Goal: Find specific page/section: Find specific page/section

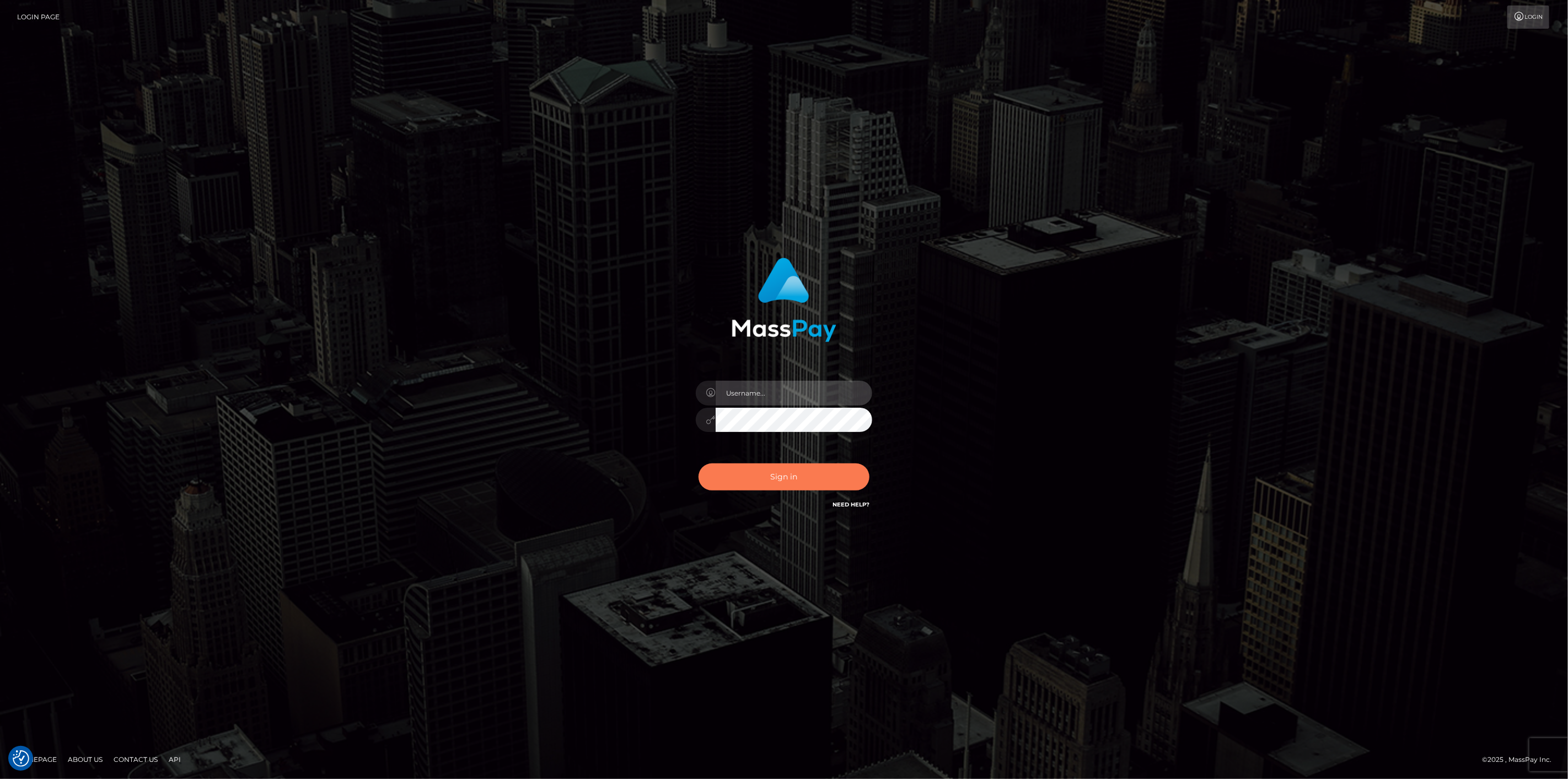
type input "scott.cm"
click at [762, 475] on button "Sign in" at bounding box center [784, 477] width 171 height 27
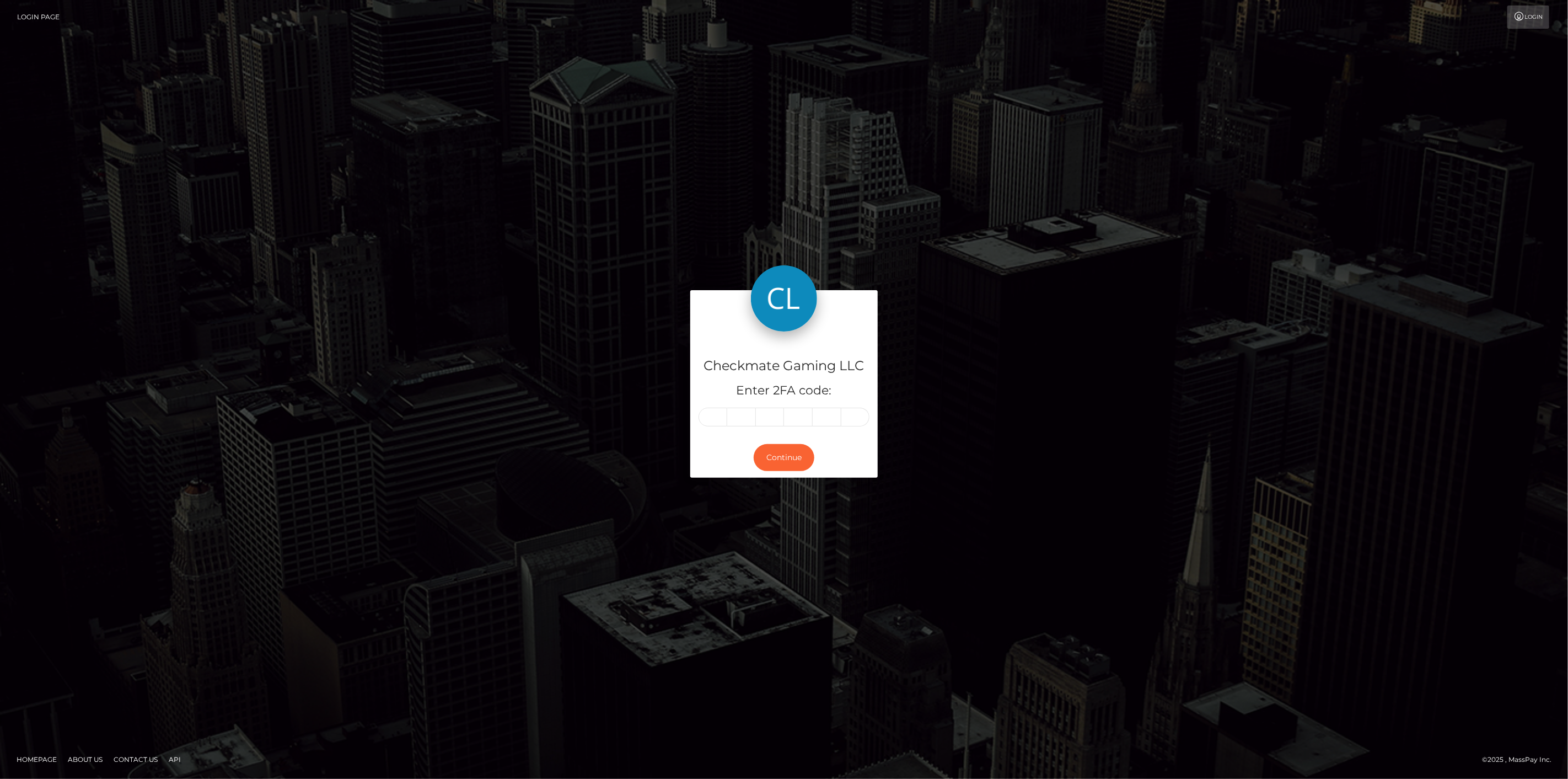
click at [721, 415] on input "text" at bounding box center [713, 417] width 29 height 19
click at [713, 417] on input "text" at bounding box center [713, 417] width 29 height 19
type input "1"
type input "2"
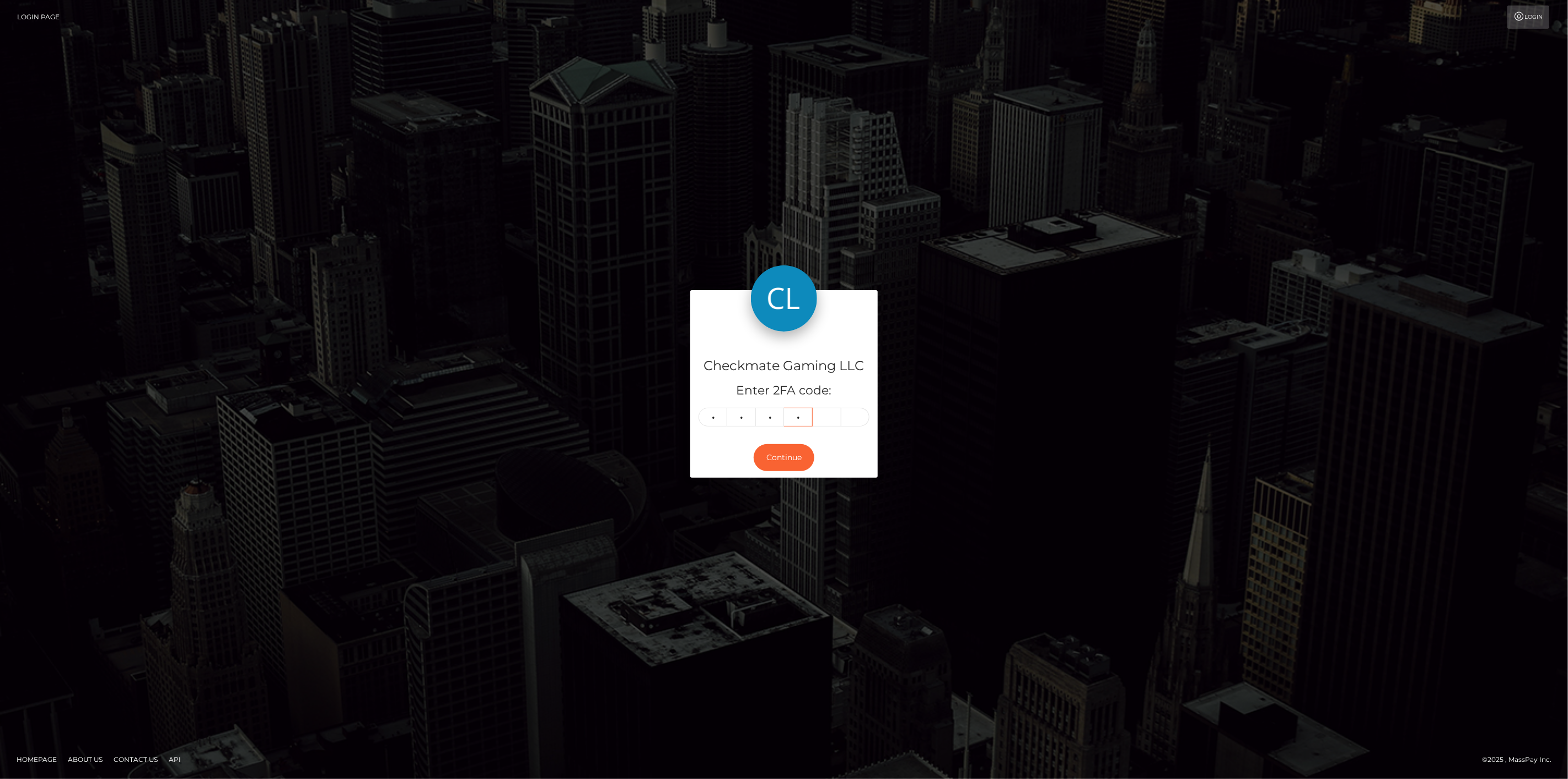
type input "3"
type input "0"
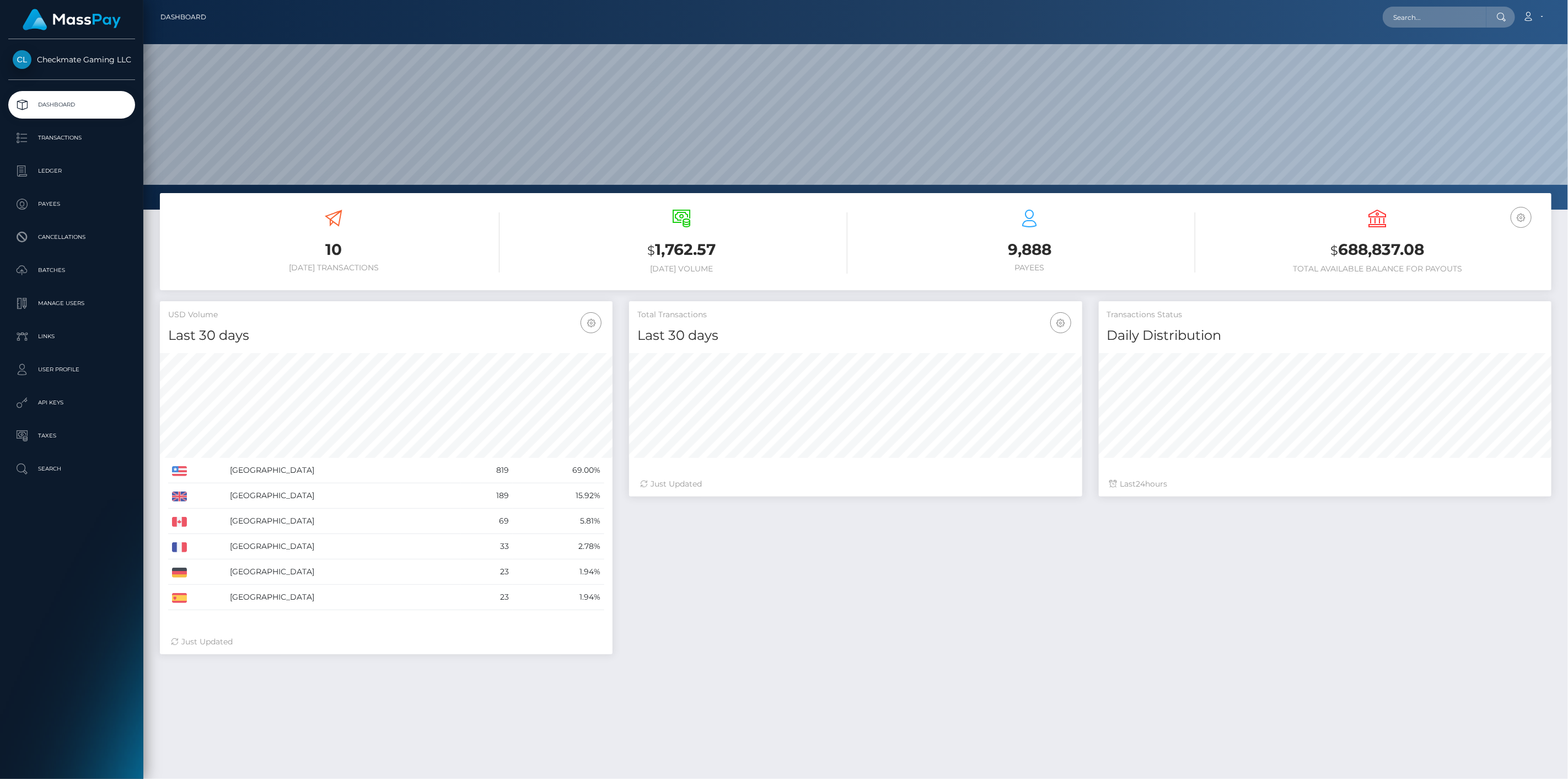
scroll to position [195, 453]
click at [68, 200] on p "Payees" at bounding box center [72, 205] width 118 height 17
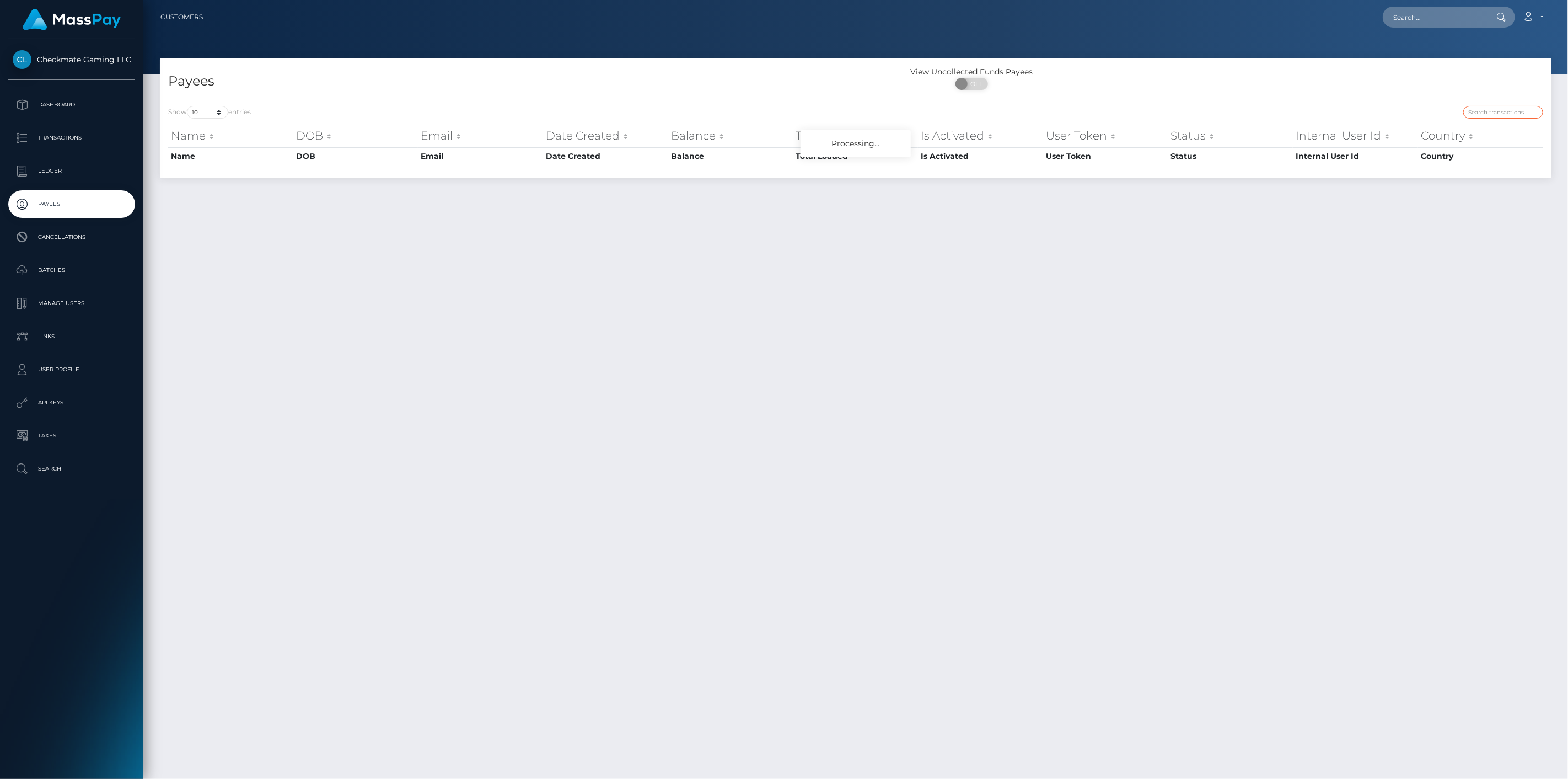
click at [1500, 107] on input "search" at bounding box center [1503, 112] width 80 height 13
paste input "1221"
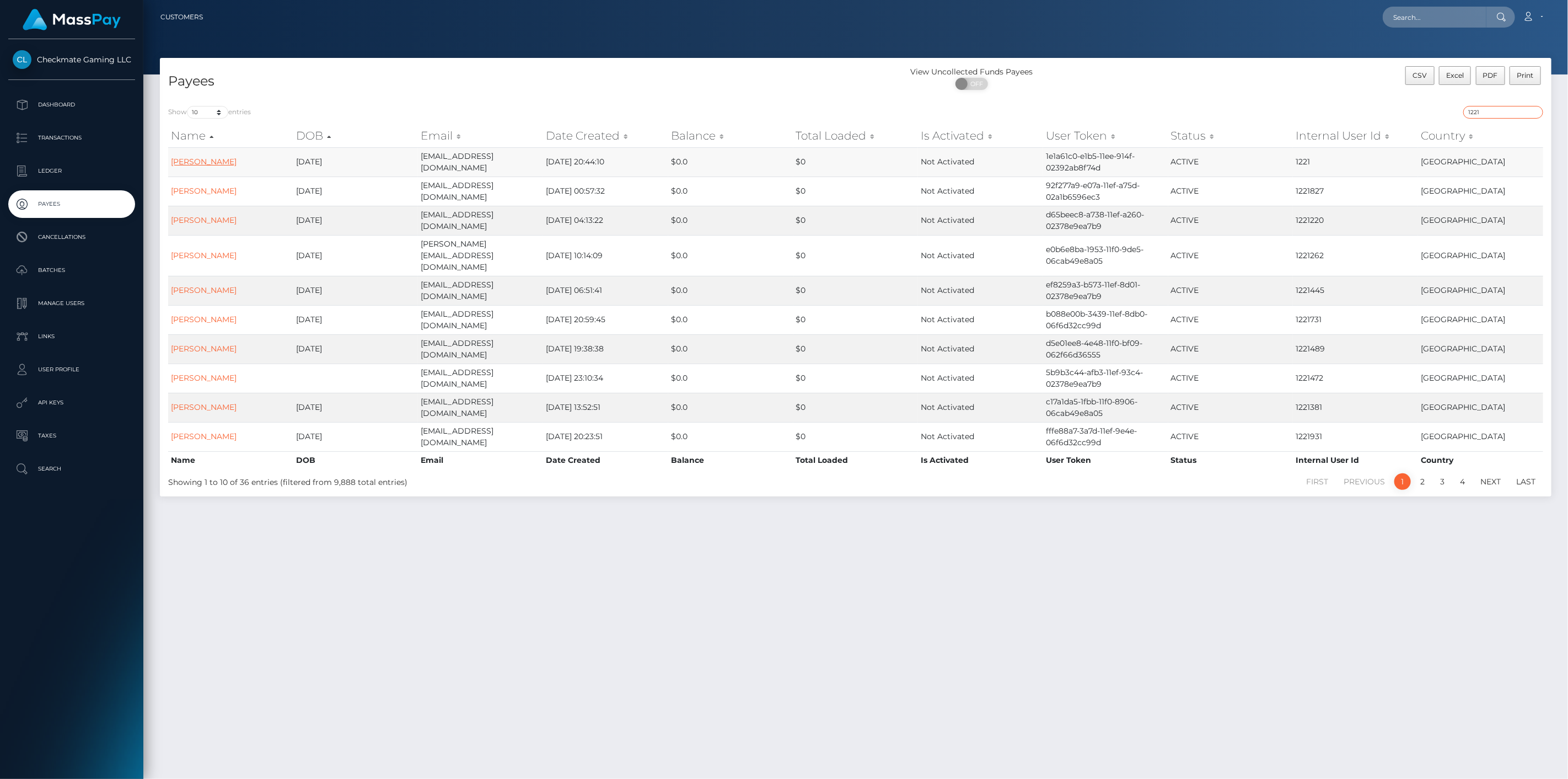
type input "1221"
click at [204, 162] on link "IMRAN HAIDER" at bounding box center [204, 162] width 66 height 10
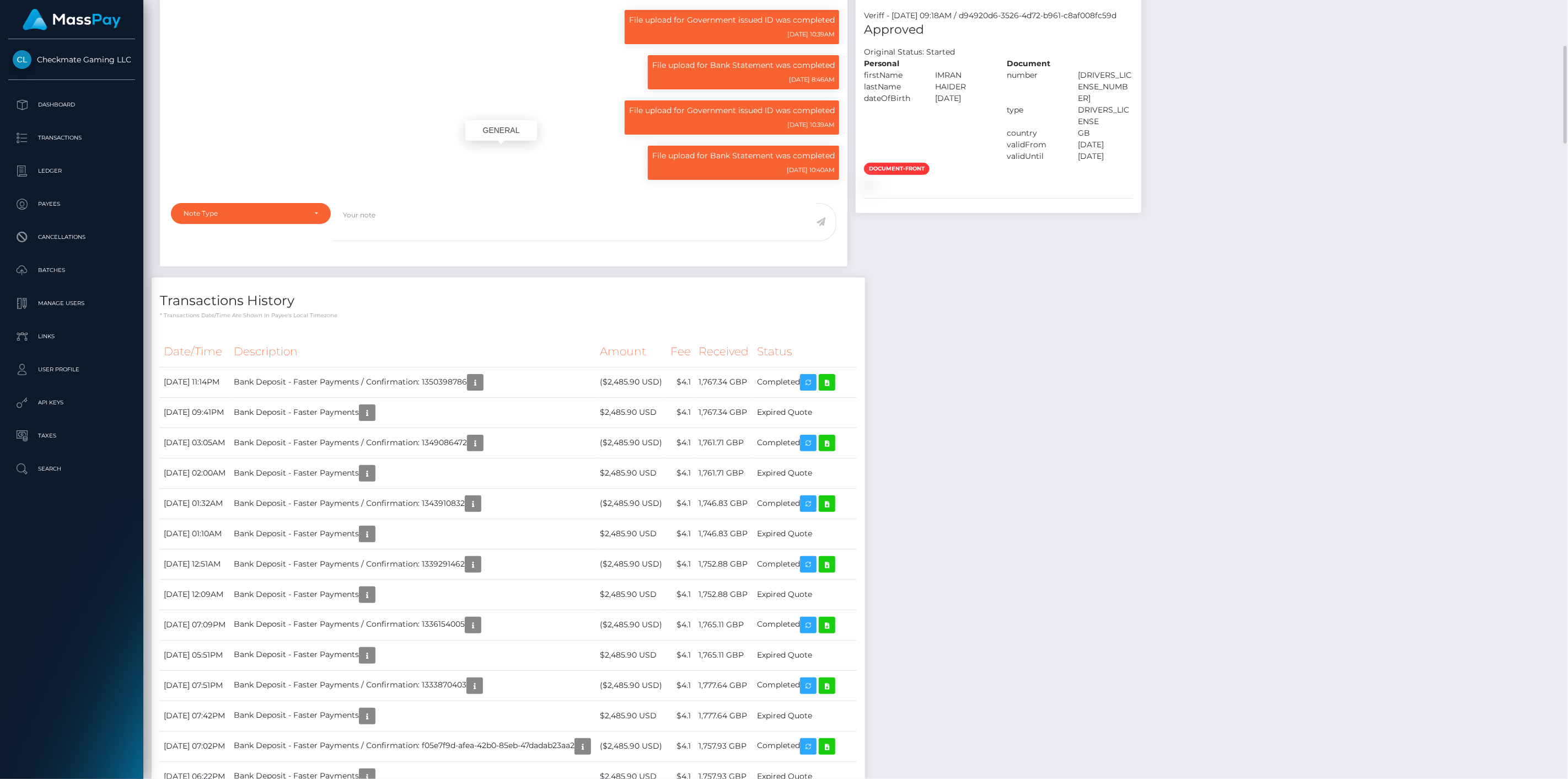
scroll to position [133, 453]
click at [82, 599] on div "Checkmate Gaming LLC Dashboard Transactions Ledger Payees Cancellations Links" at bounding box center [72, 408] width 144 height 738
